Goal: Communication & Community: Ask a question

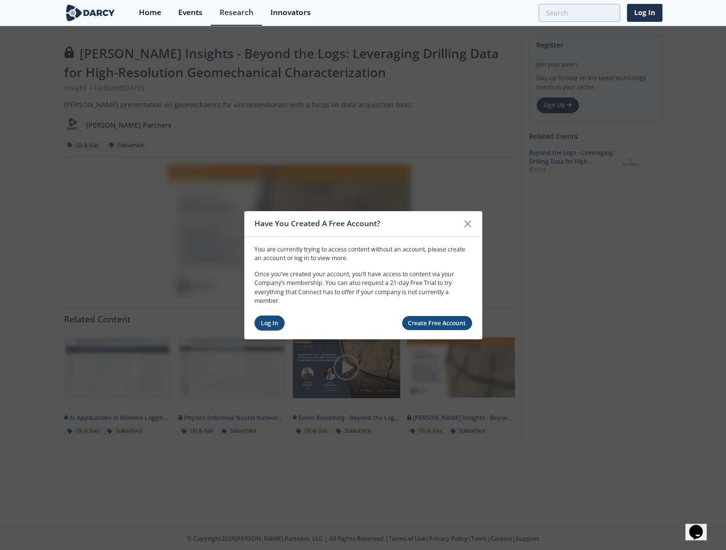
click at [264, 324] on link "Log In" at bounding box center [269, 323] width 31 height 15
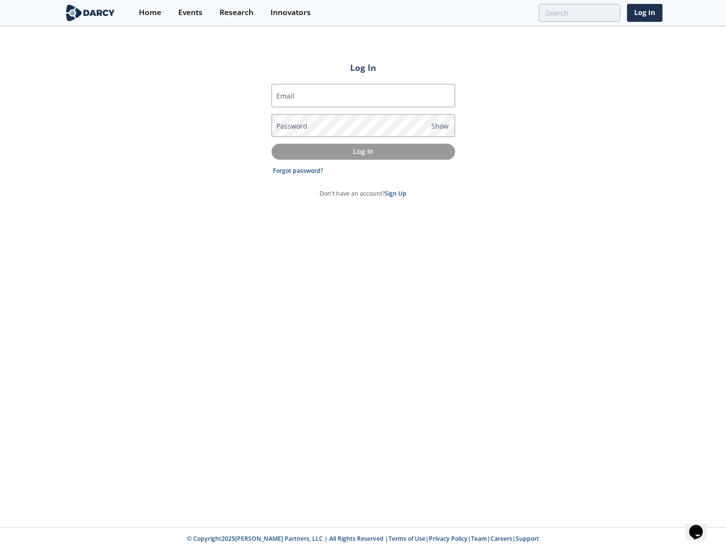
type input "[PERSON_NAME][EMAIL_ADDRESS][DOMAIN_NAME]"
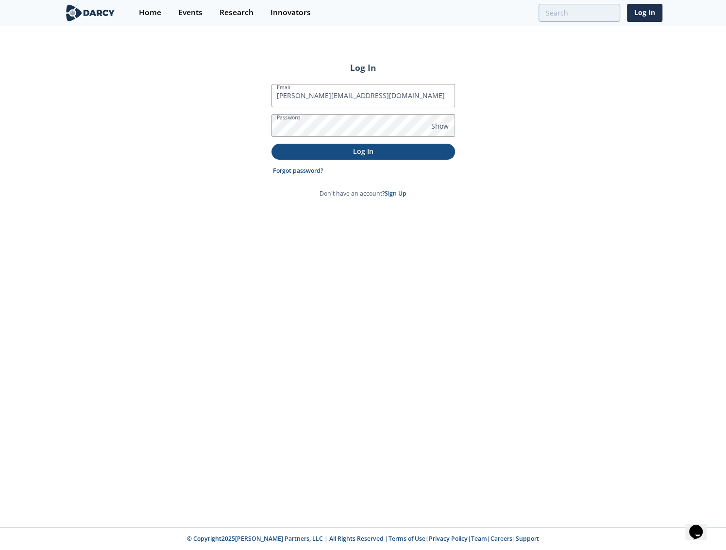
click at [333, 152] on p "Log In" at bounding box center [363, 151] width 170 height 10
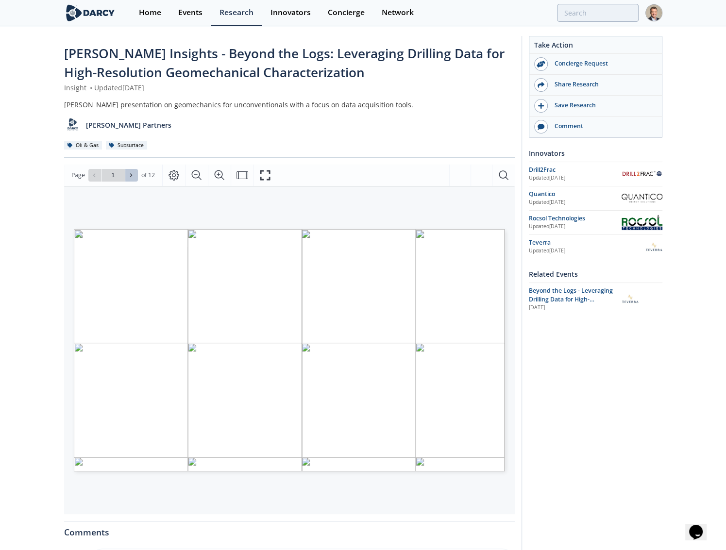
click at [128, 174] on icon at bounding box center [131, 175] width 6 height 6
type input "2"
click at [128, 174] on icon at bounding box center [131, 175] width 6 height 6
type input "3"
click at [128, 174] on icon at bounding box center [131, 175] width 6 height 6
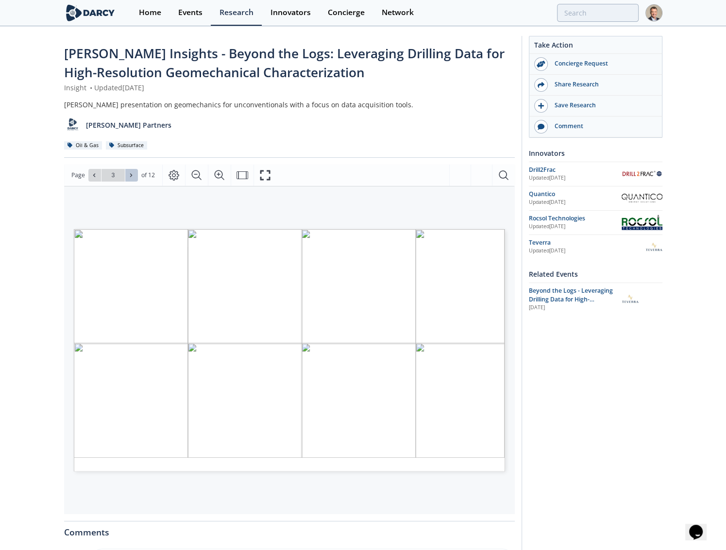
type input "4"
click at [186, 14] on div "Events" at bounding box center [186, 13] width 24 height 8
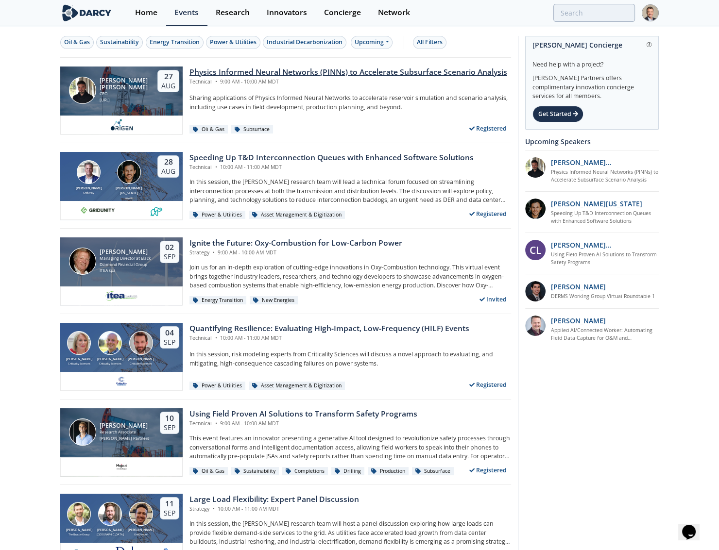
click at [409, 72] on div "Physics Informed Neural Networks (PINNs) to Accelerate Subsurface Scenario Anal…" at bounding box center [348, 73] width 318 height 12
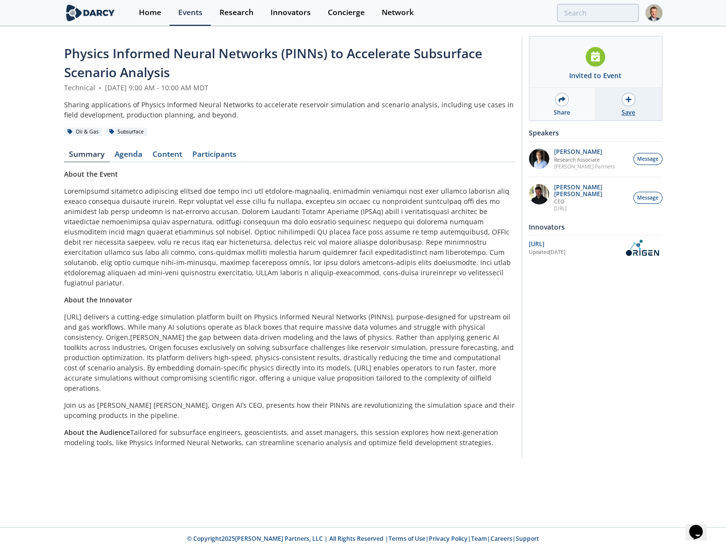
click at [626, 99] on icon at bounding box center [628, 100] width 6 height 6
click at [560, 99] on icon at bounding box center [561, 100] width 7 height 6
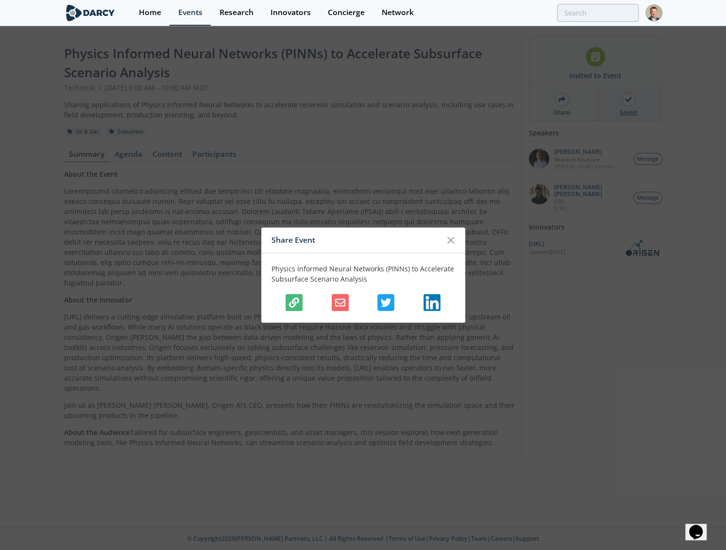
click at [340, 303] on icon "button" at bounding box center [340, 302] width 10 height 10
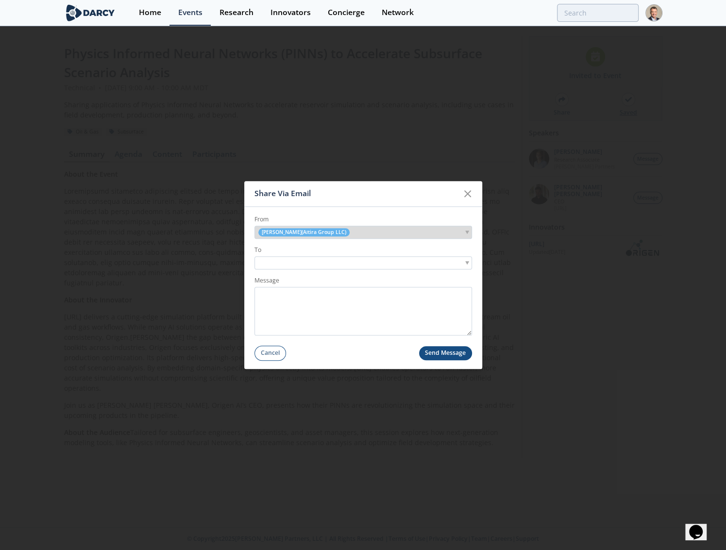
click at [343, 257] on div at bounding box center [363, 262] width 218 height 13
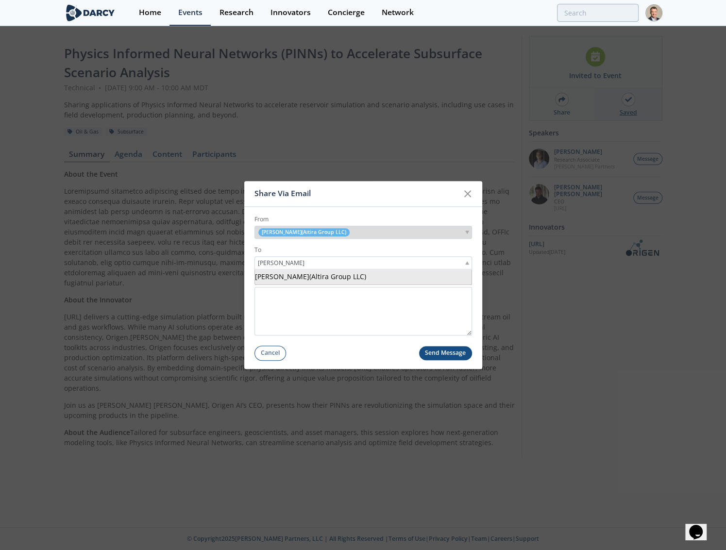
type input "[PERSON_NAME]"
click at [454, 350] on button "Send Message" at bounding box center [445, 353] width 53 height 14
